Goal: Use online tool/utility: Utilize a website feature to perform a specific function

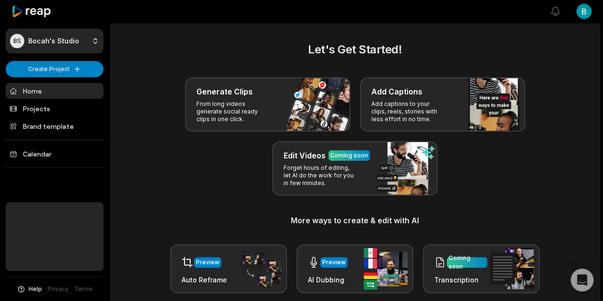
click at [585, 10] on html "BS Bocah's Studio Create Project Home Projects Brand template Calendar Help Pri…" at bounding box center [301, 150] width 603 height 301
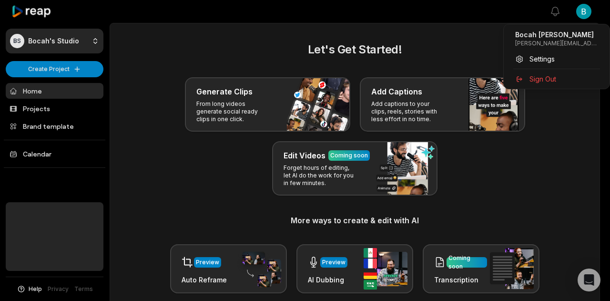
click at [414, 19] on html "BS Bocah's Studio Create Project Home Projects Brand template Calendar Help Pri…" at bounding box center [305, 150] width 610 height 301
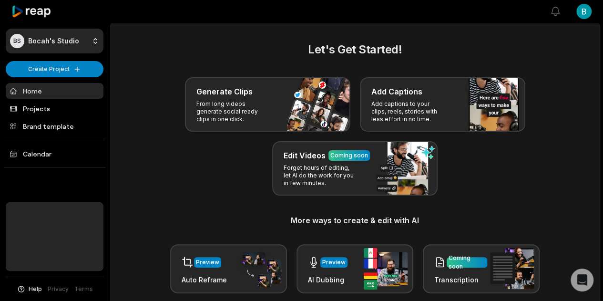
click at [367, 17] on div at bounding box center [329, 11] width 417 height 22
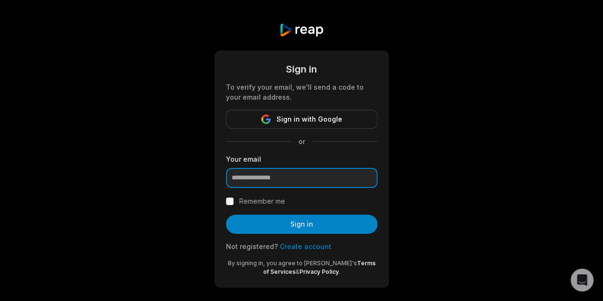
click at [282, 176] on input "email" at bounding box center [301, 178] width 151 height 20
click at [490, 149] on div "Sign in To verify your email, we'll send a code to your email address. Sign in …" at bounding box center [301, 155] width 603 height 310
click at [329, 178] on input "email" at bounding box center [301, 178] width 151 height 20
type input "**********"
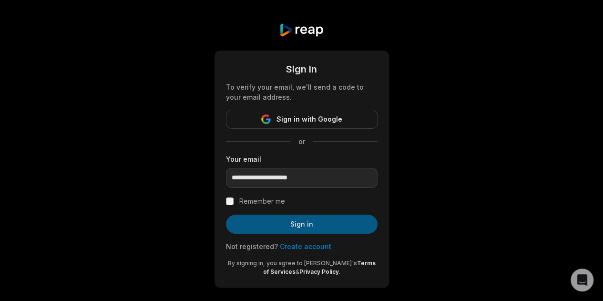
click at [293, 221] on button "Sign in" at bounding box center [301, 223] width 151 height 19
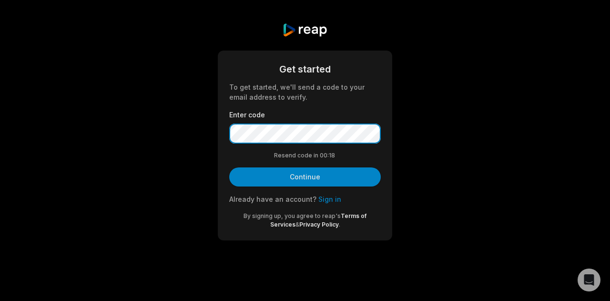
click at [229, 167] on button "Continue" at bounding box center [304, 176] width 151 height 19
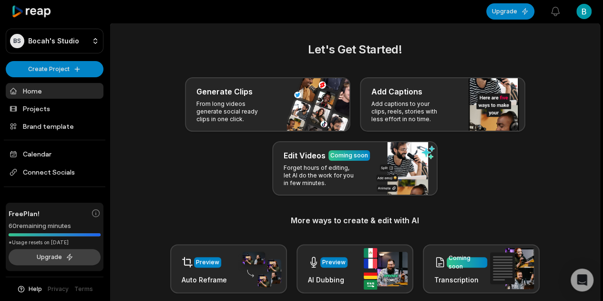
click at [55, 256] on button "Upgrade" at bounding box center [55, 257] width 92 height 16
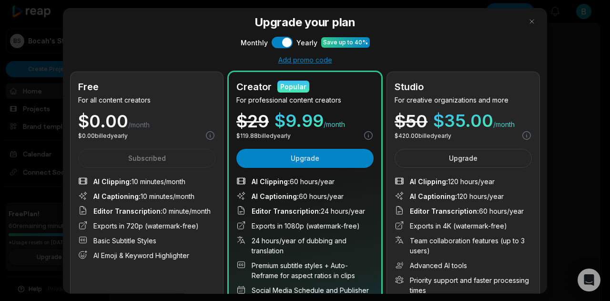
click at [154, 44] on div "Monthly Use setting Yearly Save up to 40%" at bounding box center [305, 41] width 469 height 11
click at [524, 22] on button "button" at bounding box center [531, 20] width 15 height 15
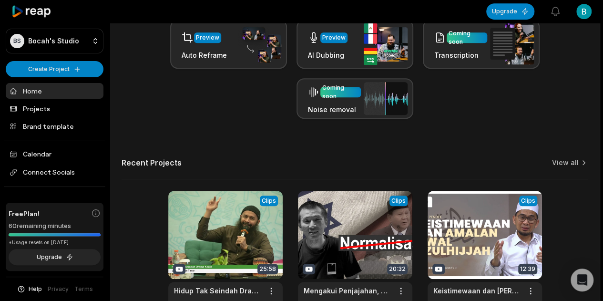
scroll to position [238, 0]
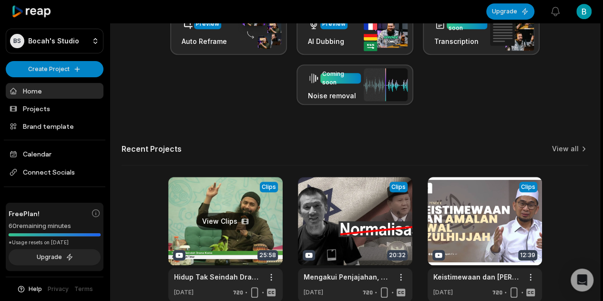
click at [221, 222] on link at bounding box center [225, 239] width 114 height 125
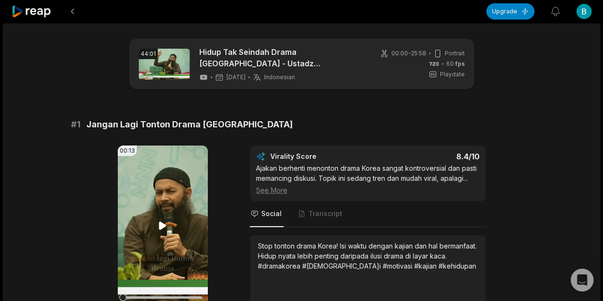
click at [160, 225] on icon at bounding box center [162, 225] width 7 height 8
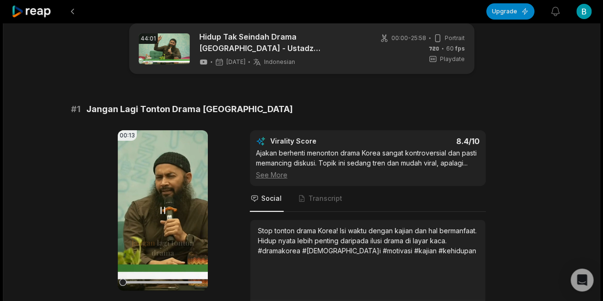
scroll to position [79, 0]
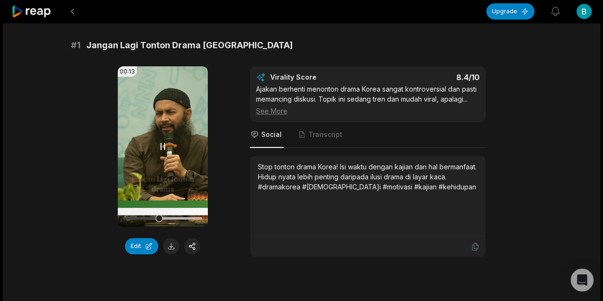
click at [163, 144] on icon at bounding box center [162, 146] width 11 height 11
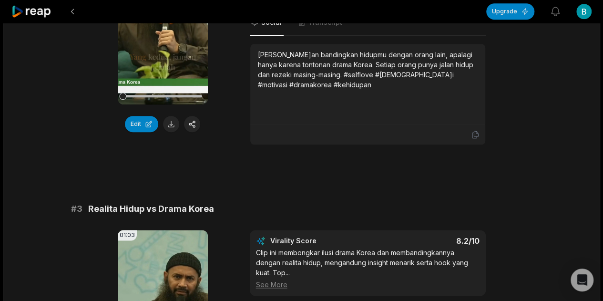
scroll to position [635, 0]
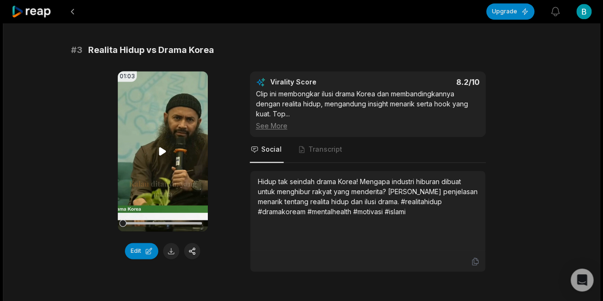
click at [162, 148] on icon at bounding box center [162, 151] width 7 height 8
click at [161, 151] on icon at bounding box center [163, 151] width 4 height 6
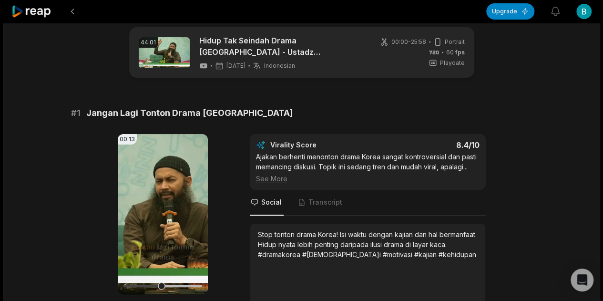
scroll to position [0, 0]
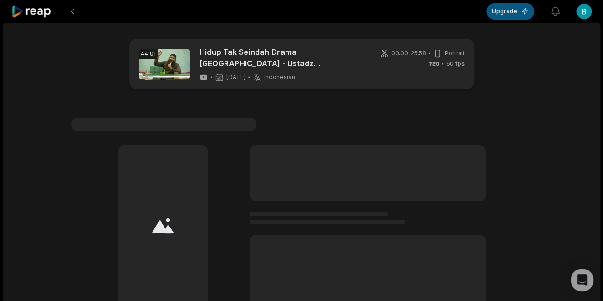
click at [515, 15] on button "Upgrade" at bounding box center [510, 11] width 48 height 16
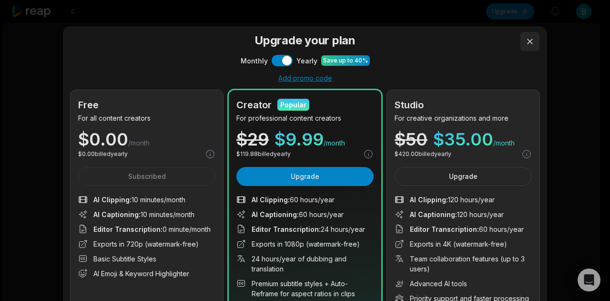
click at [526, 40] on button at bounding box center [529, 41] width 19 height 19
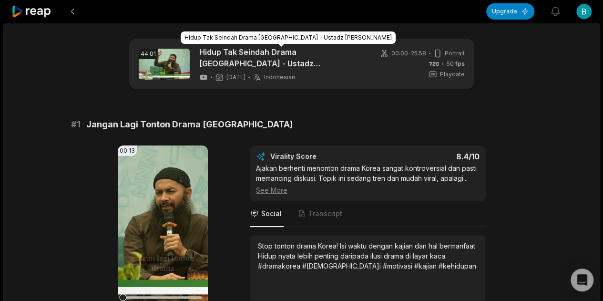
click at [252, 61] on link "Hidup Tak Seindah Drama [GEOGRAPHIC_DATA] - Ustadz [PERSON_NAME]" at bounding box center [281, 57] width 164 height 23
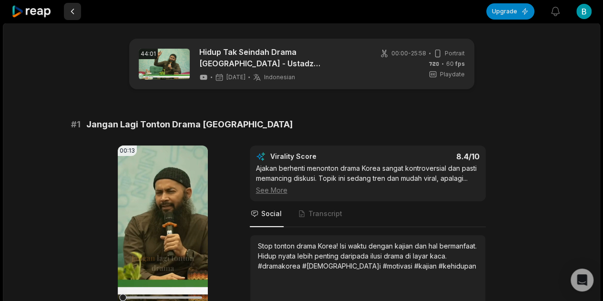
click at [69, 8] on button at bounding box center [72, 11] width 17 height 17
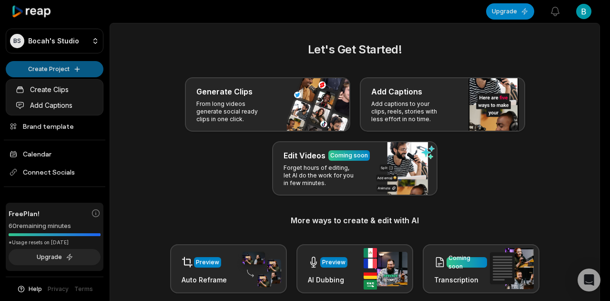
click at [58, 65] on html "BS Bocah's Studio Create Project Home Projects Brand template Calendar Connect …" at bounding box center [305, 150] width 610 height 301
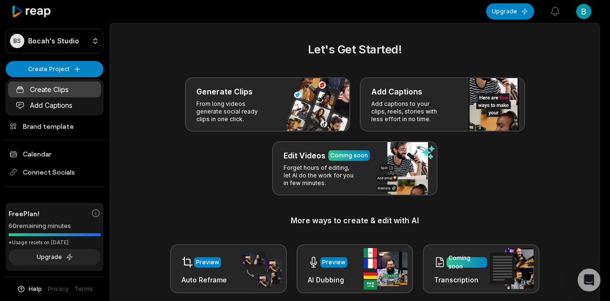
click at [62, 88] on link "Create Clips" at bounding box center [54, 89] width 93 height 16
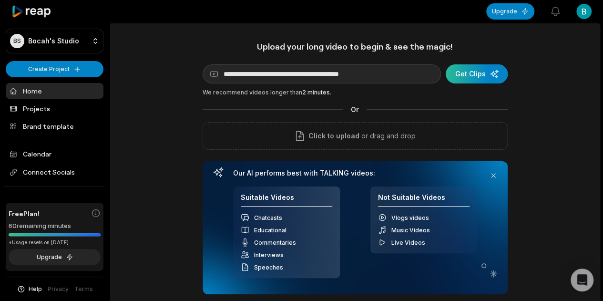
type input "**********"
click at [475, 73] on div "submit" at bounding box center [476, 73] width 62 height 19
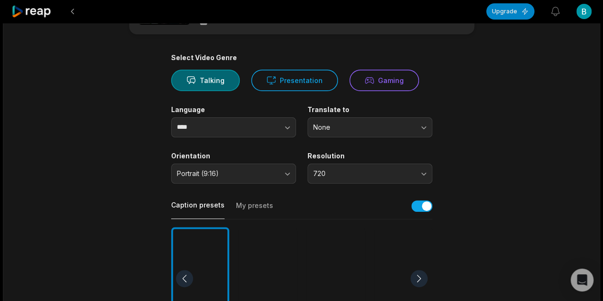
scroll to position [79, 0]
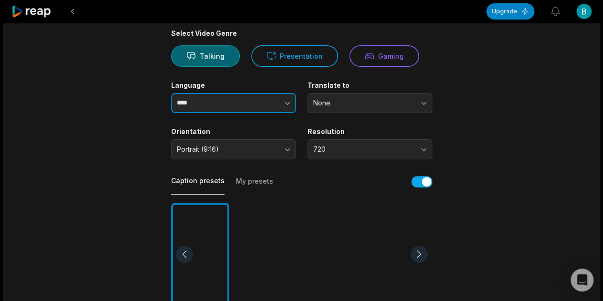
click at [283, 106] on icon "button" at bounding box center [288, 103] width 10 height 10
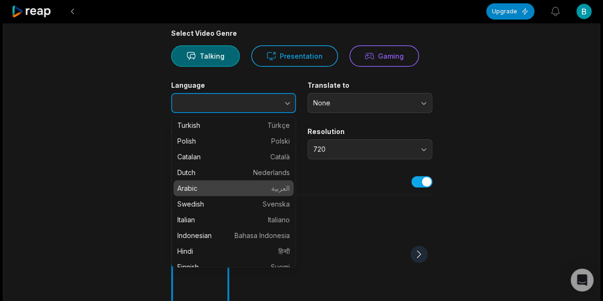
scroll to position [238, 0]
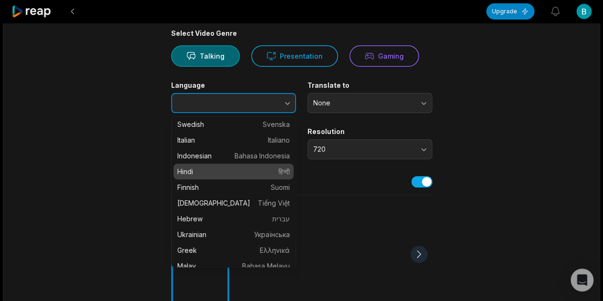
type input "**********"
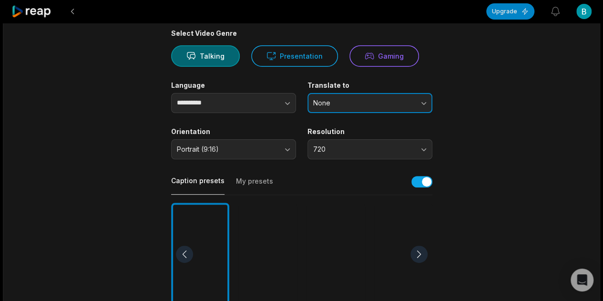
click at [402, 103] on span "None" at bounding box center [363, 103] width 100 height 9
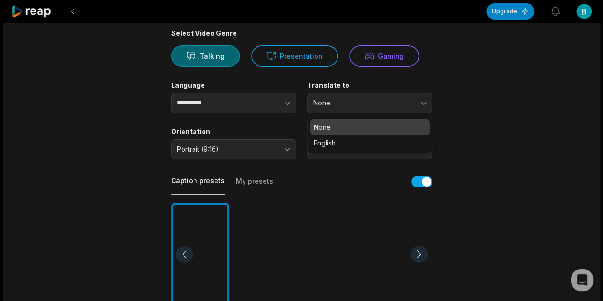
click at [339, 123] on p "None" at bounding box center [369, 127] width 112 height 10
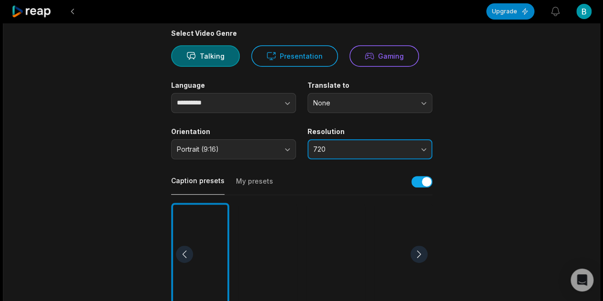
click at [370, 150] on span "720" at bounding box center [363, 149] width 100 height 9
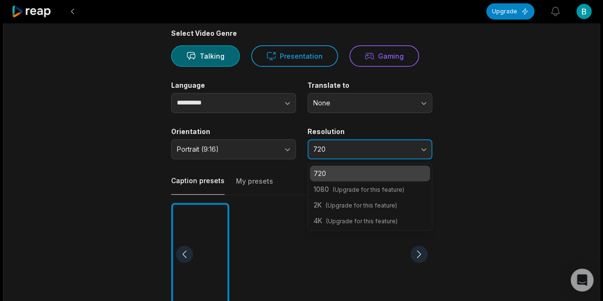
click at [370, 150] on span "720" at bounding box center [363, 149] width 100 height 9
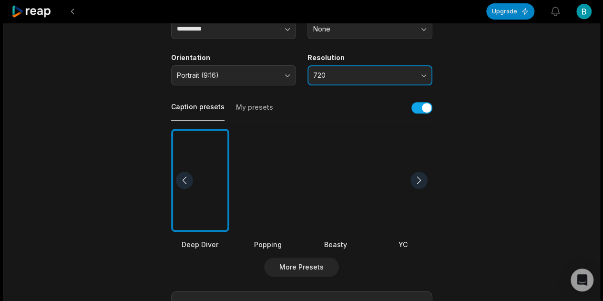
scroll to position [159, 0]
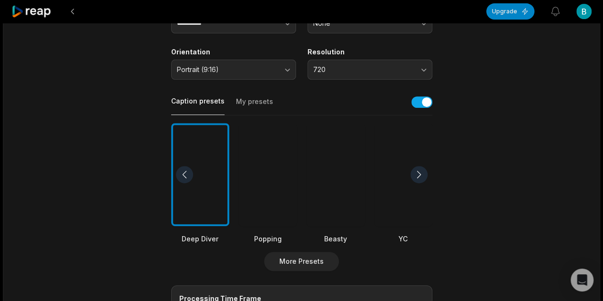
click at [273, 170] on div at bounding box center [268, 174] width 58 height 103
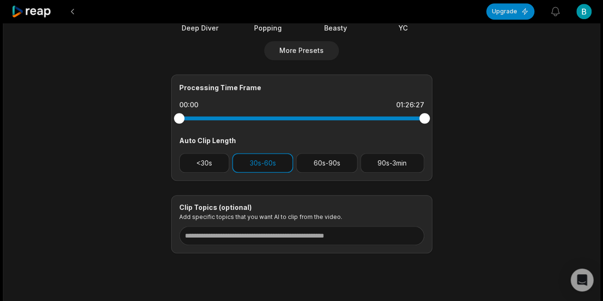
scroll to position [389, 0]
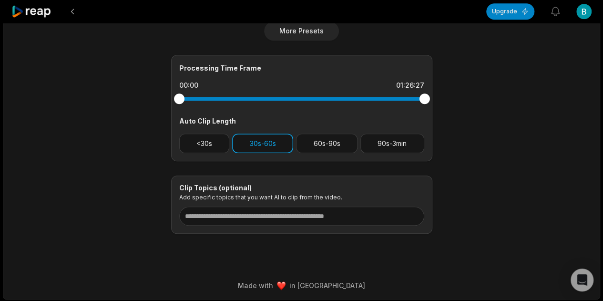
click at [271, 138] on button "30s-60s" at bounding box center [262, 143] width 61 height 20
click at [263, 141] on button "30s-60s" at bounding box center [262, 143] width 61 height 20
drag, startPoint x: 419, startPoint y: 98, endPoint x: 352, endPoint y: 120, distance: 70.5
click at [352, 120] on div "Processing Time Frame 00:00 01:00:58 Auto Clip Length <30s 30s-60s 60s-90s 90s-…" at bounding box center [301, 108] width 261 height 106
drag, startPoint x: 176, startPoint y: 99, endPoint x: 264, endPoint y: 104, distance: 87.8
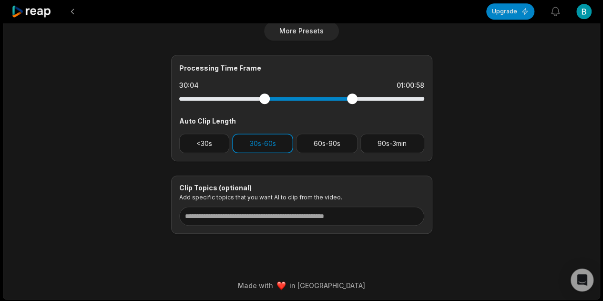
click at [264, 104] on div at bounding box center [301, 98] width 245 height 17
click at [264, 101] on div at bounding box center [264, 98] width 10 height 10
click at [200, 88] on div "29:54 01:00:58" at bounding box center [301, 86] width 245 height 10
drag, startPoint x: 184, startPoint y: 82, endPoint x: 219, endPoint y: 82, distance: 35.3
click at [219, 82] on div "29:54 01:00:58" at bounding box center [301, 86] width 245 height 10
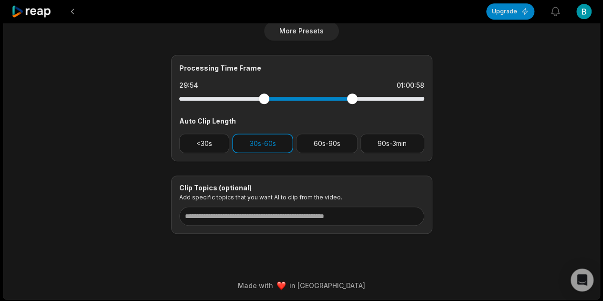
click at [264, 98] on div at bounding box center [264, 98] width 10 height 10
click at [349, 101] on div at bounding box center [349, 98] width 10 height 10
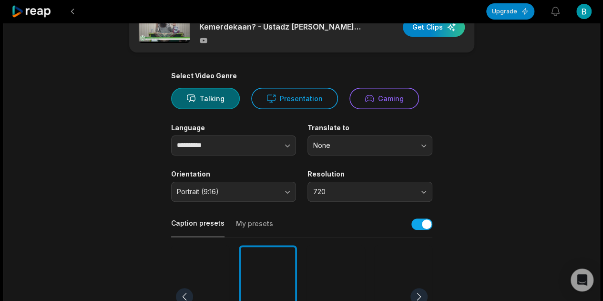
scroll to position [0, 0]
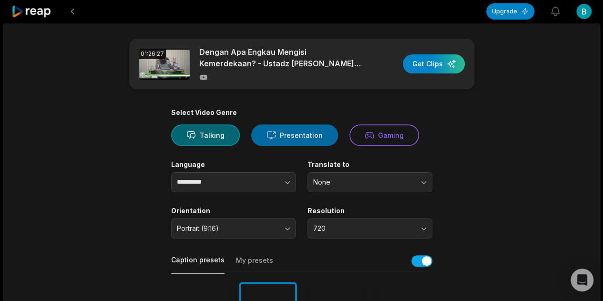
click at [292, 137] on button "Presentation" at bounding box center [294, 134] width 87 height 21
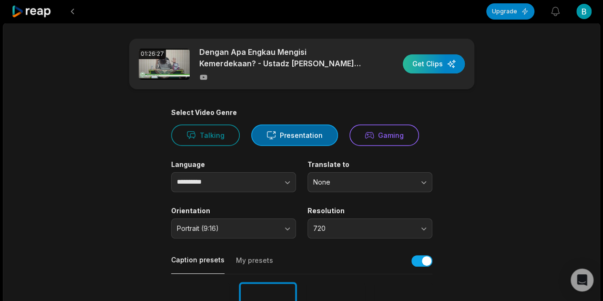
click at [442, 59] on div "button" at bounding box center [434, 63] width 62 height 19
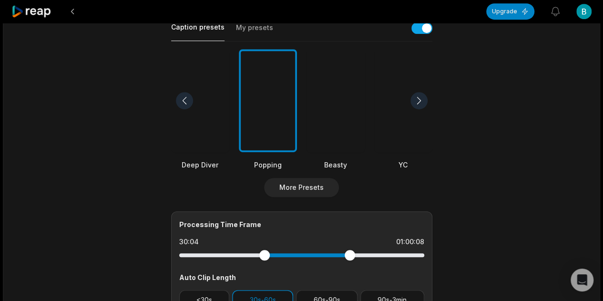
scroll to position [238, 0]
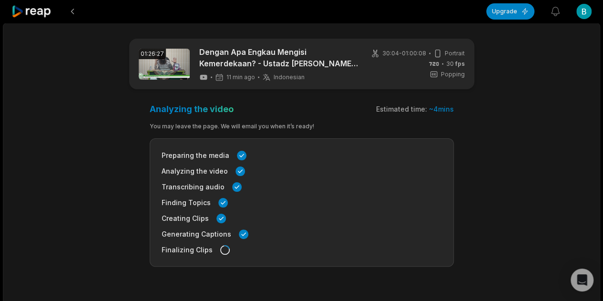
click at [489, 163] on main "01:26:27 Dengan Apa Engkau Mengisi Kemerdekaan? - Ustadz Dr Syafiq Riza Basalam…" at bounding box center [301, 153] width 461 height 228
